Goal: Task Accomplishment & Management: Use online tool/utility

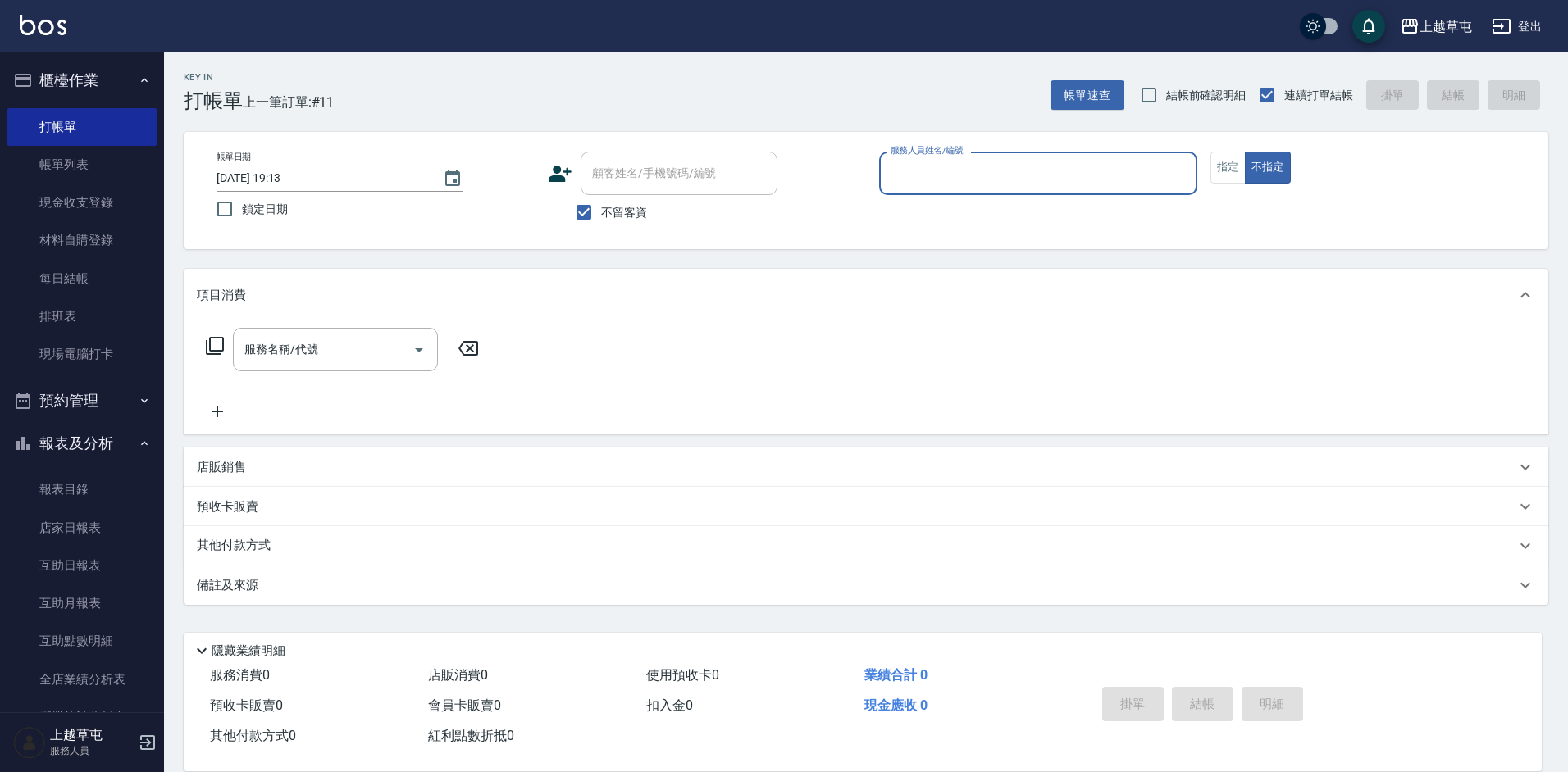
click at [948, 187] on input "服務人員姓名/編號" at bounding box center [1038, 173] width 304 height 28
type input "[PERSON_NAME]-7"
type button "false"
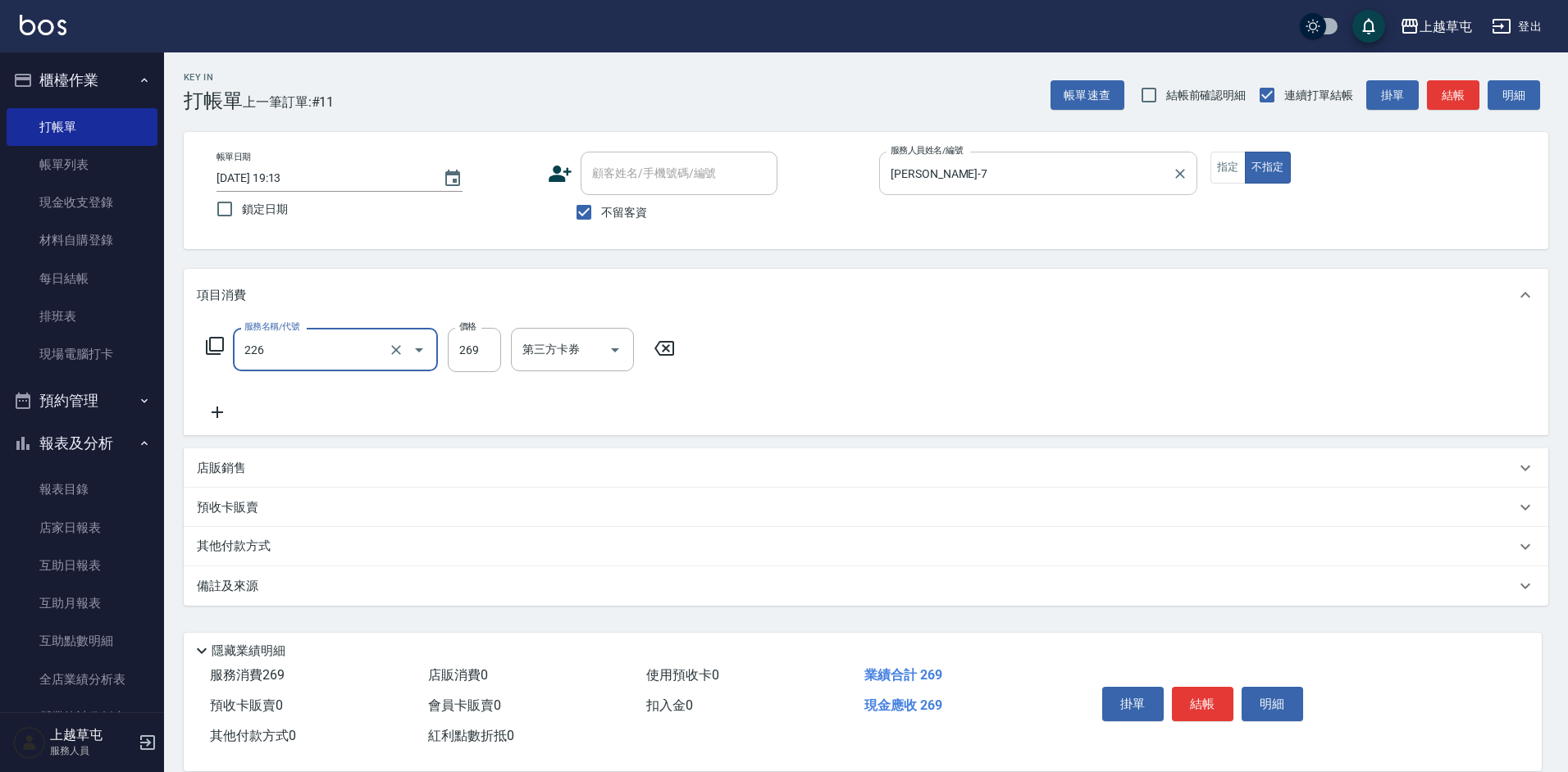
type input "洗剪269(226)"
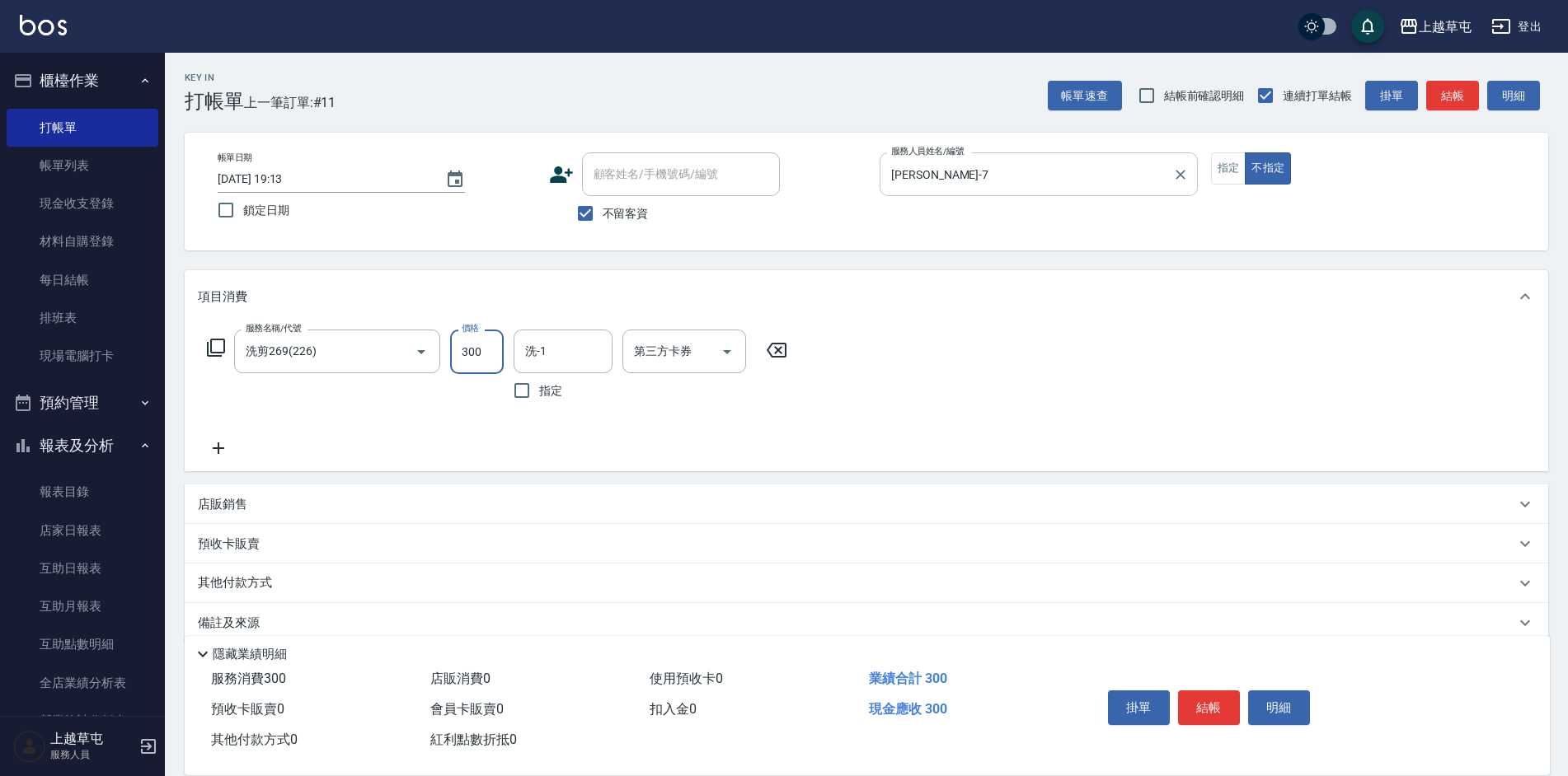
type input "300"
type input "[PERSON_NAME]-26"
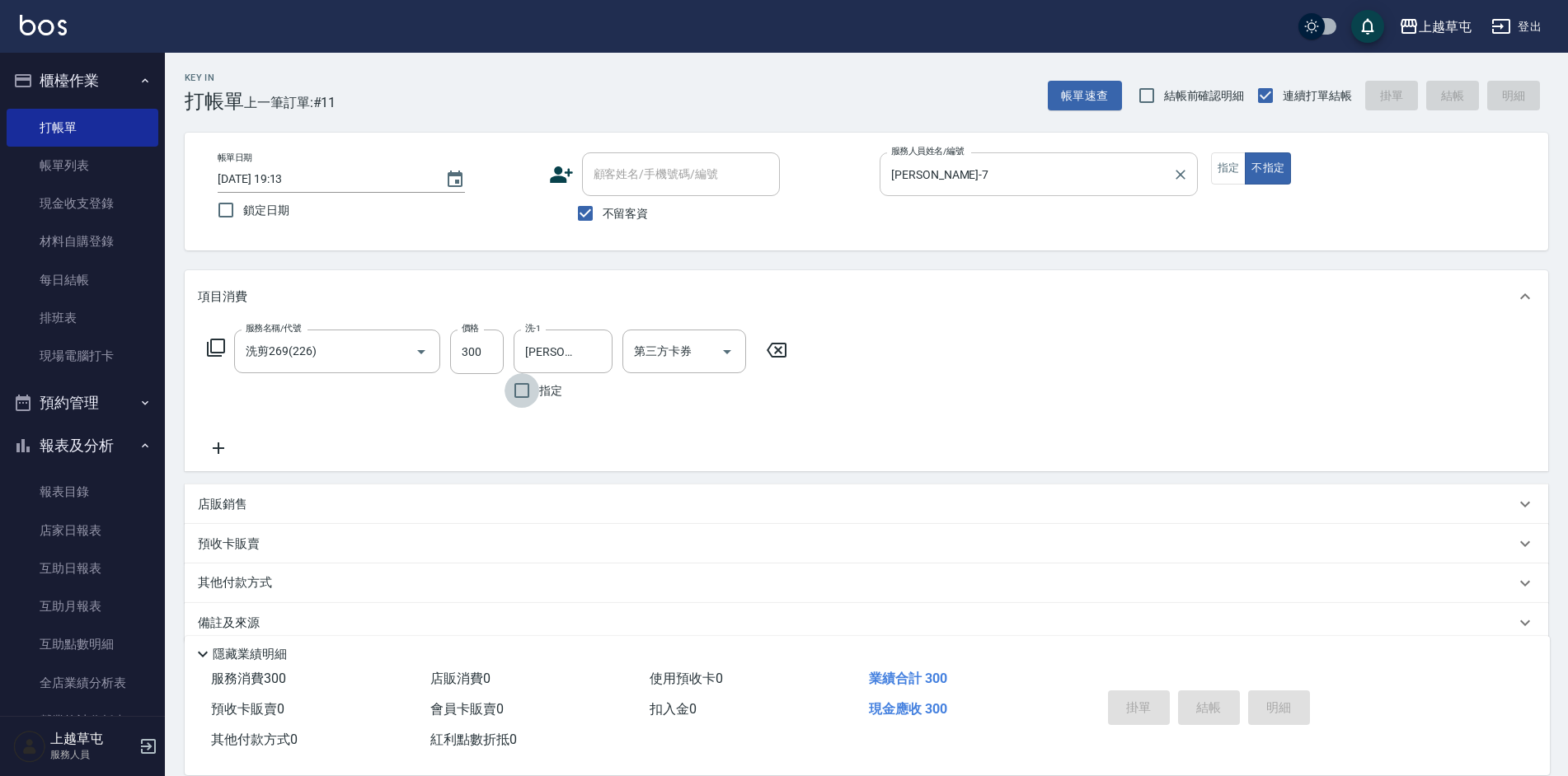
type input "[DATE] 19:47"
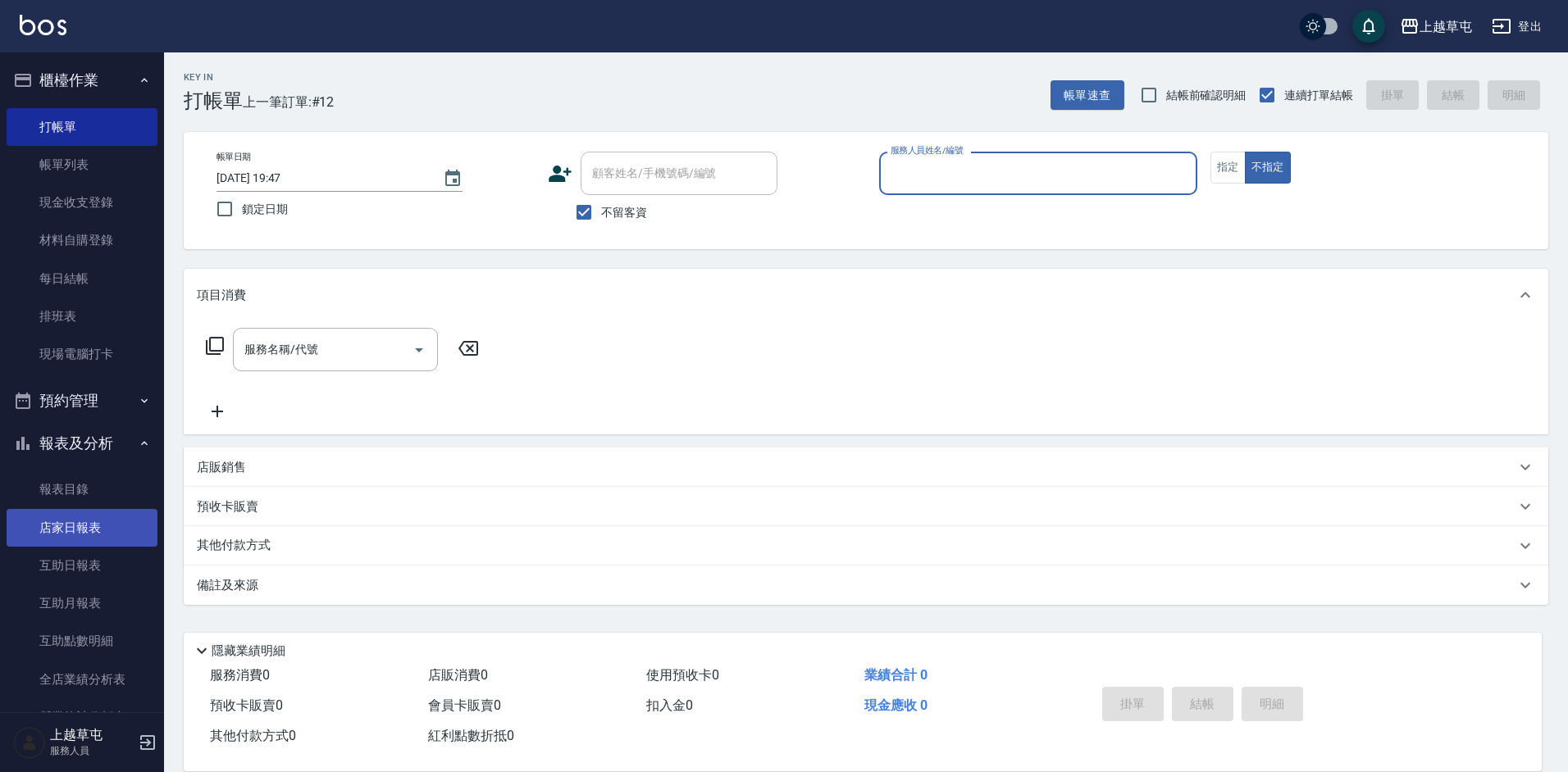
click at [100, 526] on link "店家日報表" at bounding box center [82, 528] width 151 height 38
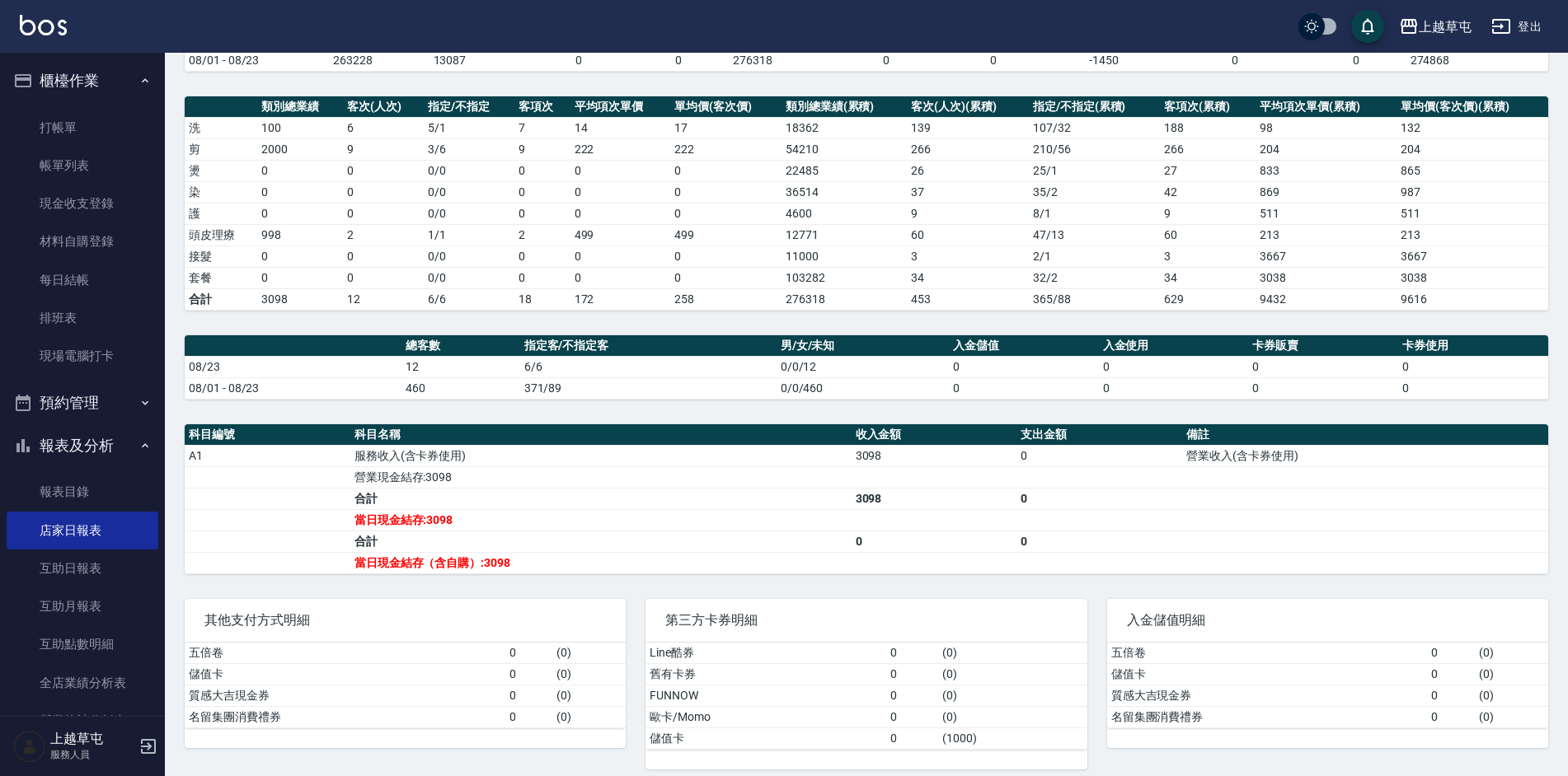
scroll to position [206, 0]
